Goal: Task Accomplishment & Management: Manage account settings

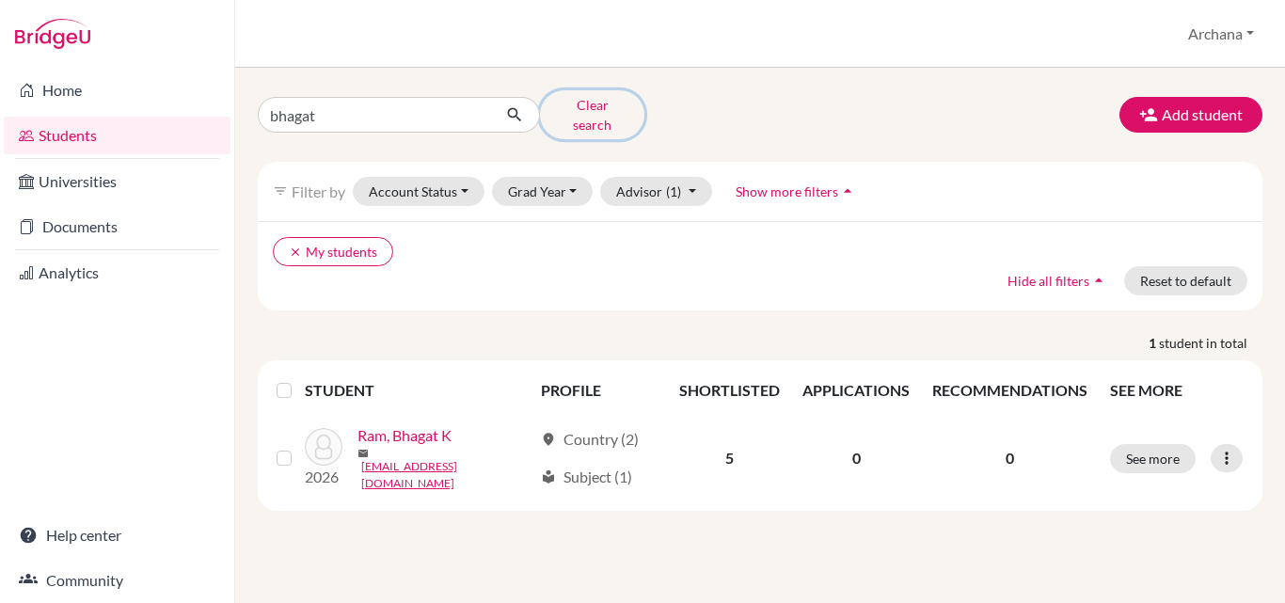
click at [578, 108] on button "Clear search" at bounding box center [592, 114] width 104 height 49
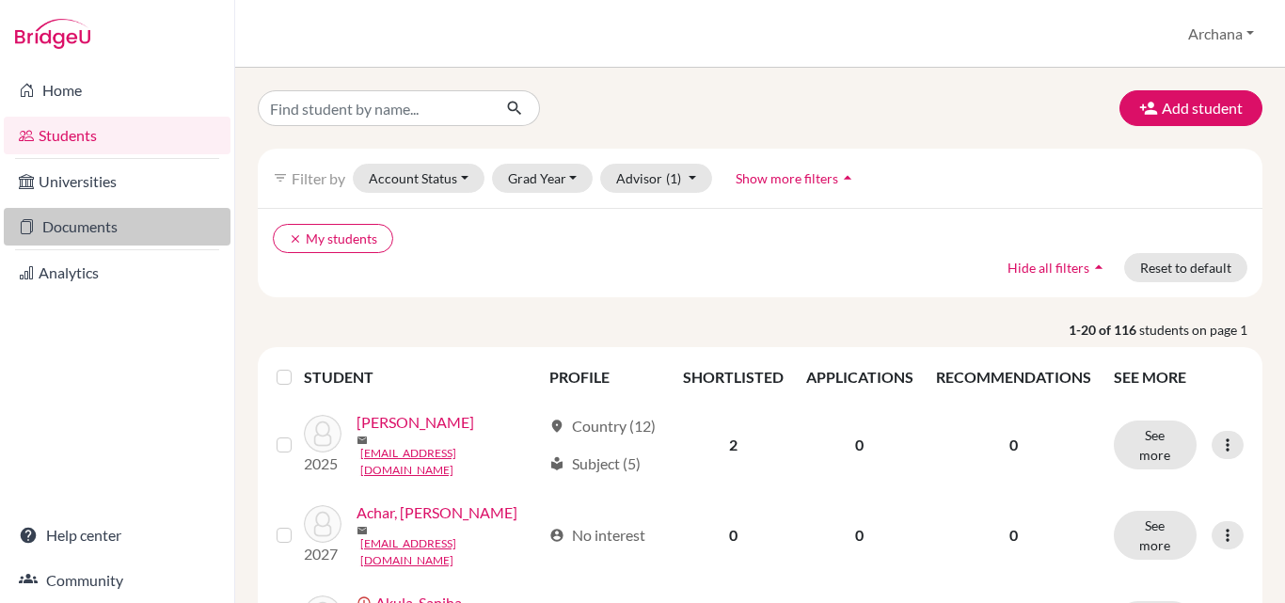
click at [87, 222] on link "Documents" at bounding box center [117, 227] width 227 height 38
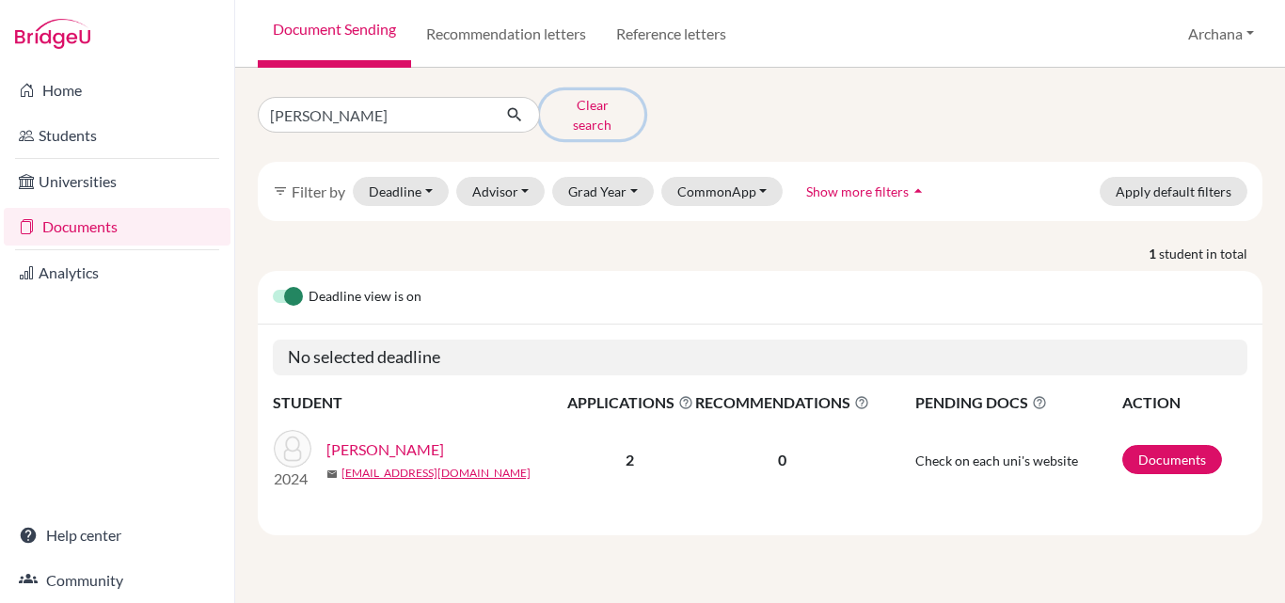
click at [573, 114] on button "Clear search" at bounding box center [592, 114] width 104 height 49
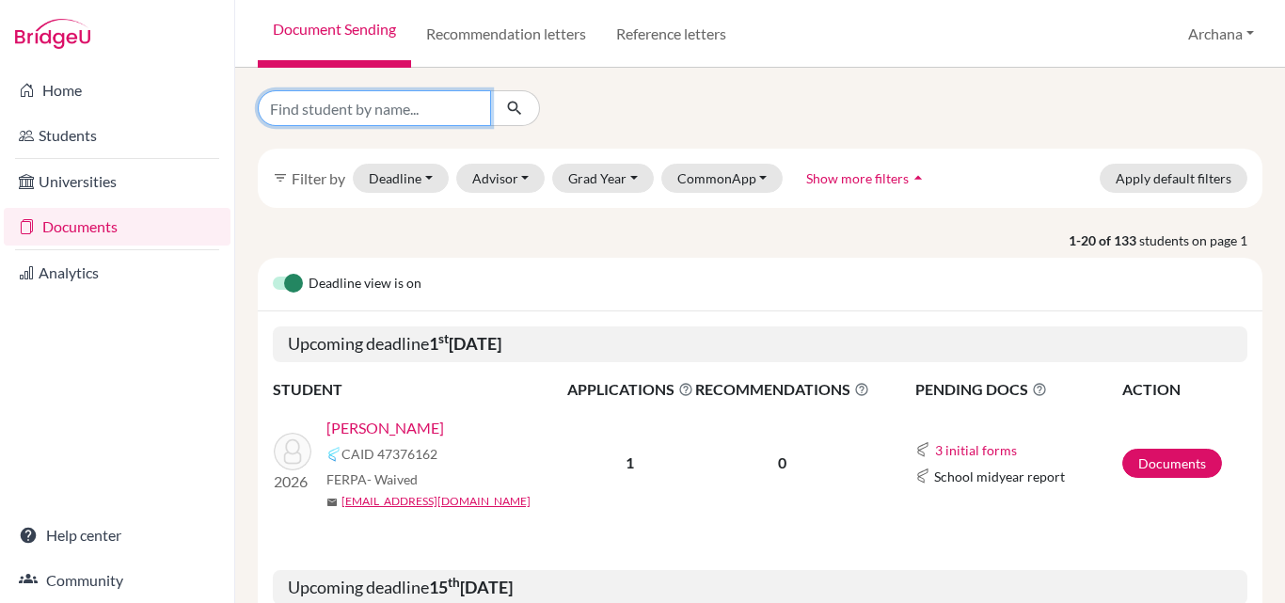
click at [379, 116] on input "Find student by name..." at bounding box center [374, 108] width 233 height 36
type input "prathyush"
click at [516, 102] on icon "submit" at bounding box center [514, 108] width 19 height 19
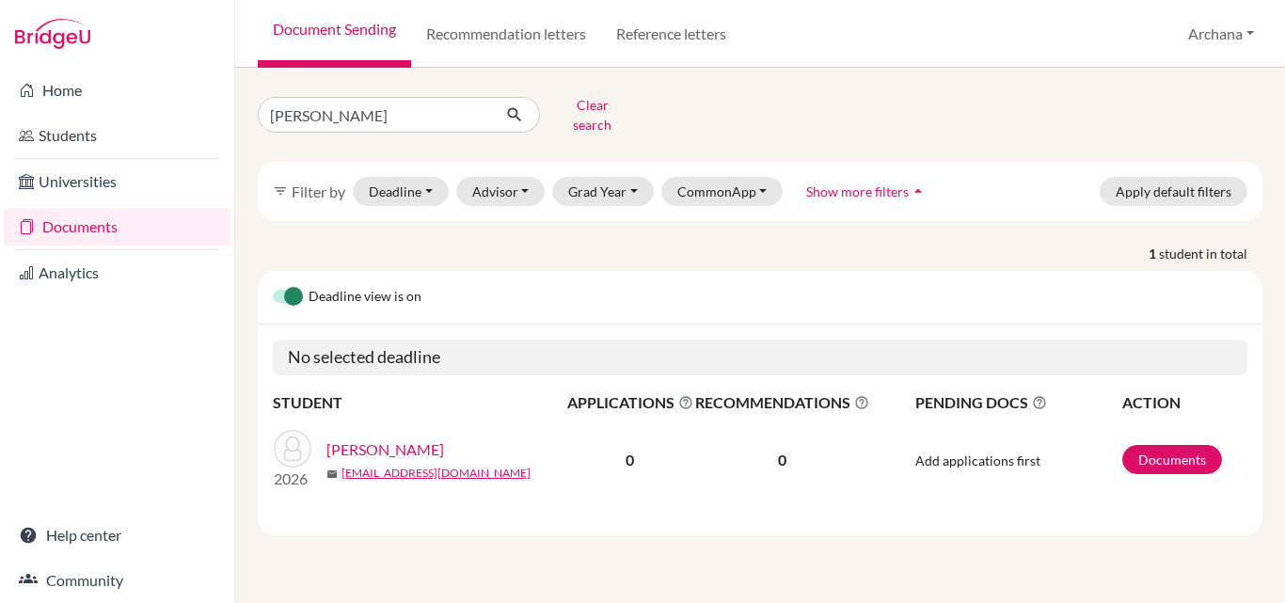
click at [444, 438] on link "Thankachan, Prathyush" at bounding box center [385, 449] width 118 height 23
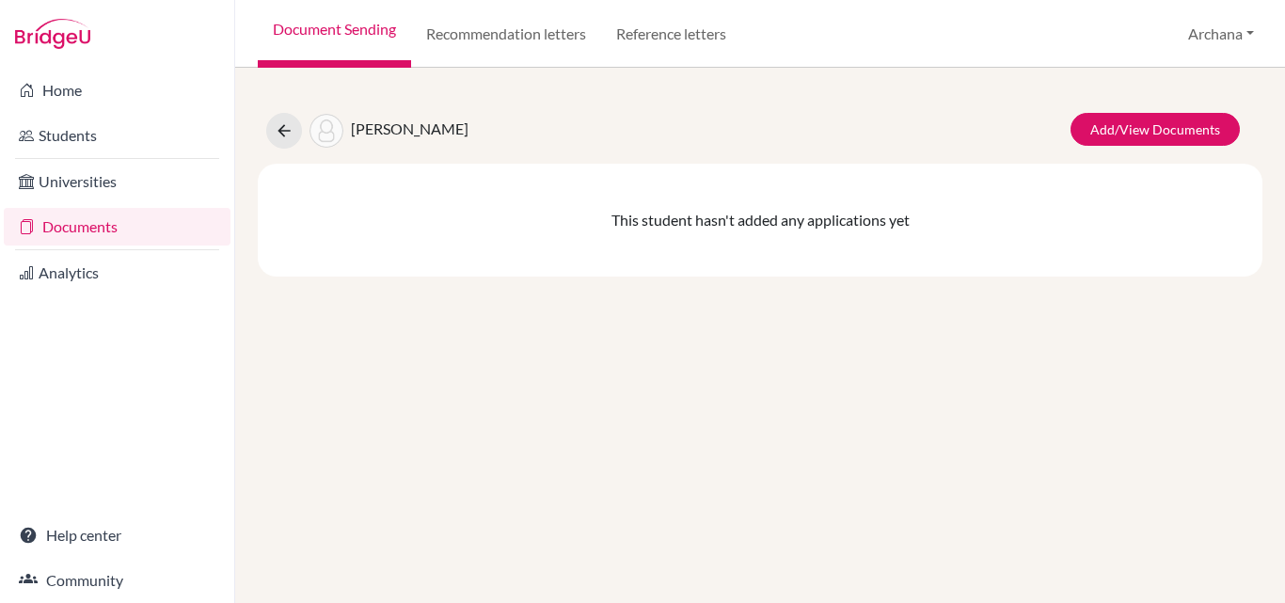
click at [410, 129] on span "[PERSON_NAME]" at bounding box center [410, 128] width 118 height 18
